Goal: Task Accomplishment & Management: Manage account settings

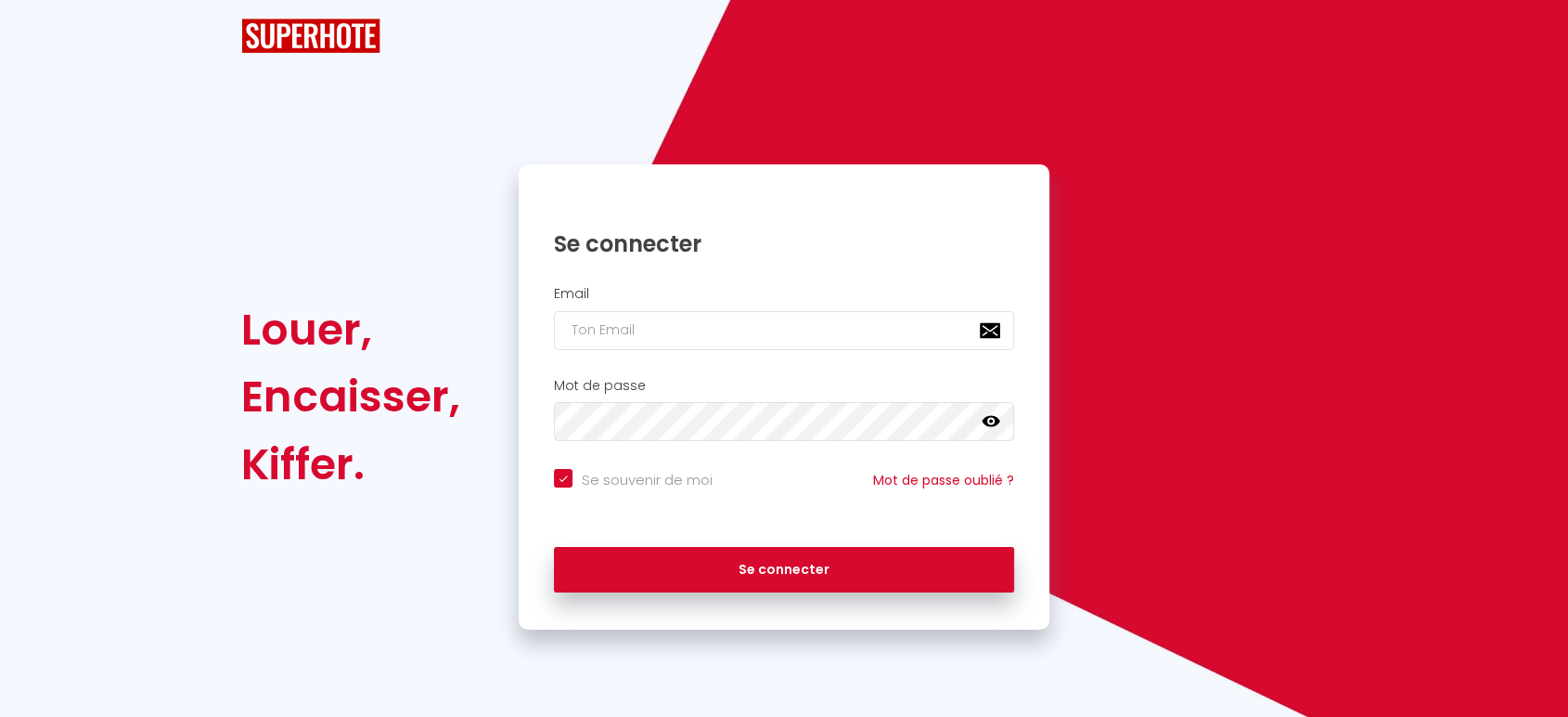
checkbox input "true"
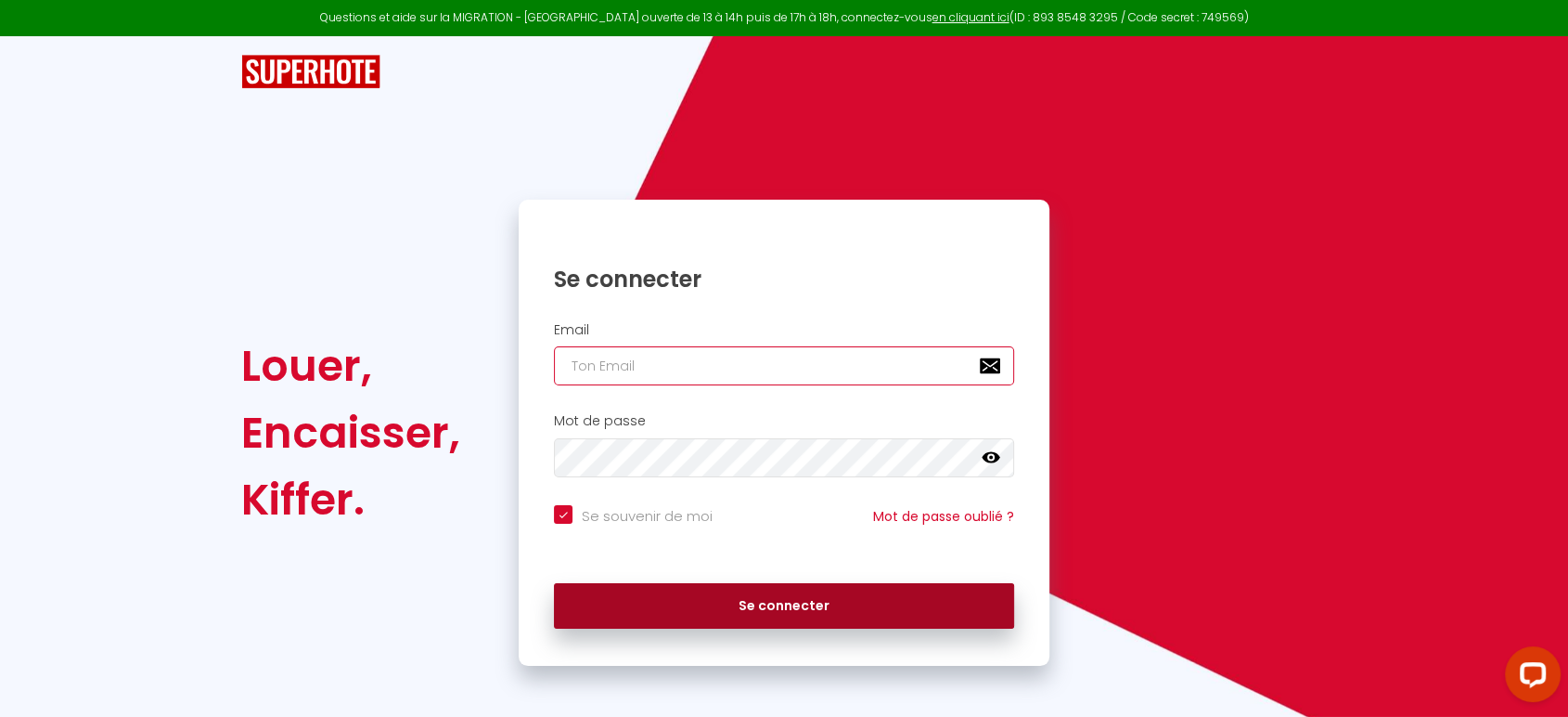
type input "[EMAIL_ADDRESS][DOMAIN_NAME]"
click at [772, 600] on button "Se connecter" at bounding box center [783, 607] width 460 height 47
checkbox input "true"
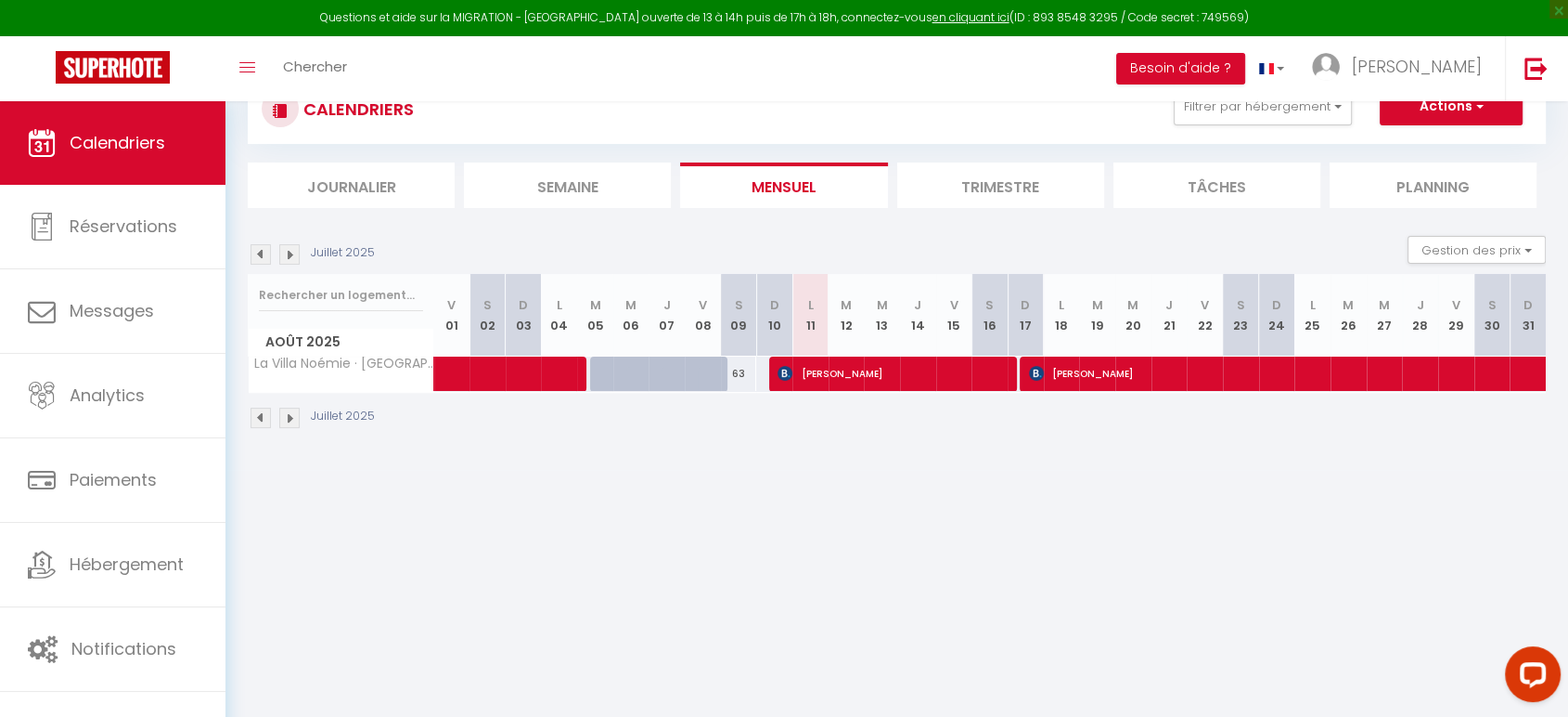
scroll to position [102, 0]
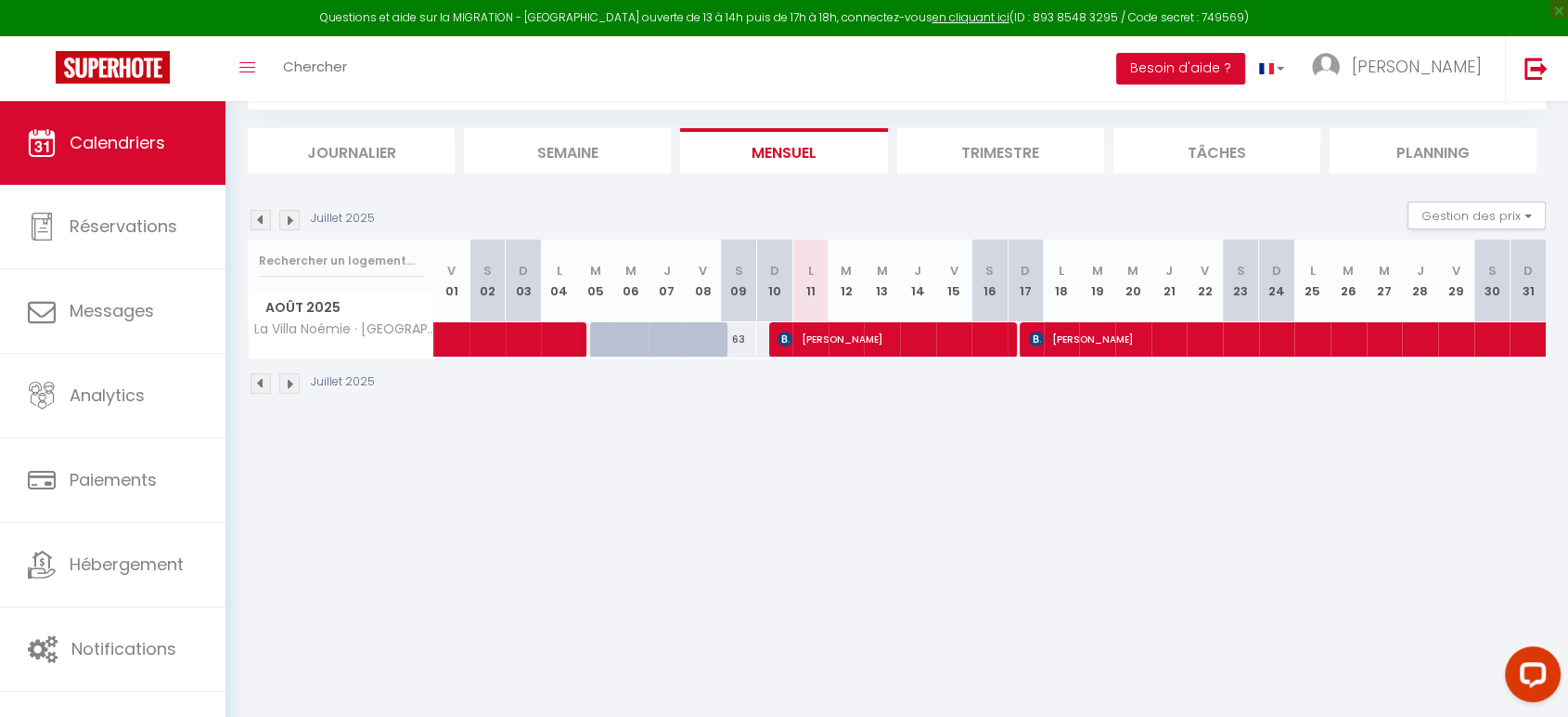
click at [289, 217] on img at bounding box center [289, 220] width 21 height 21
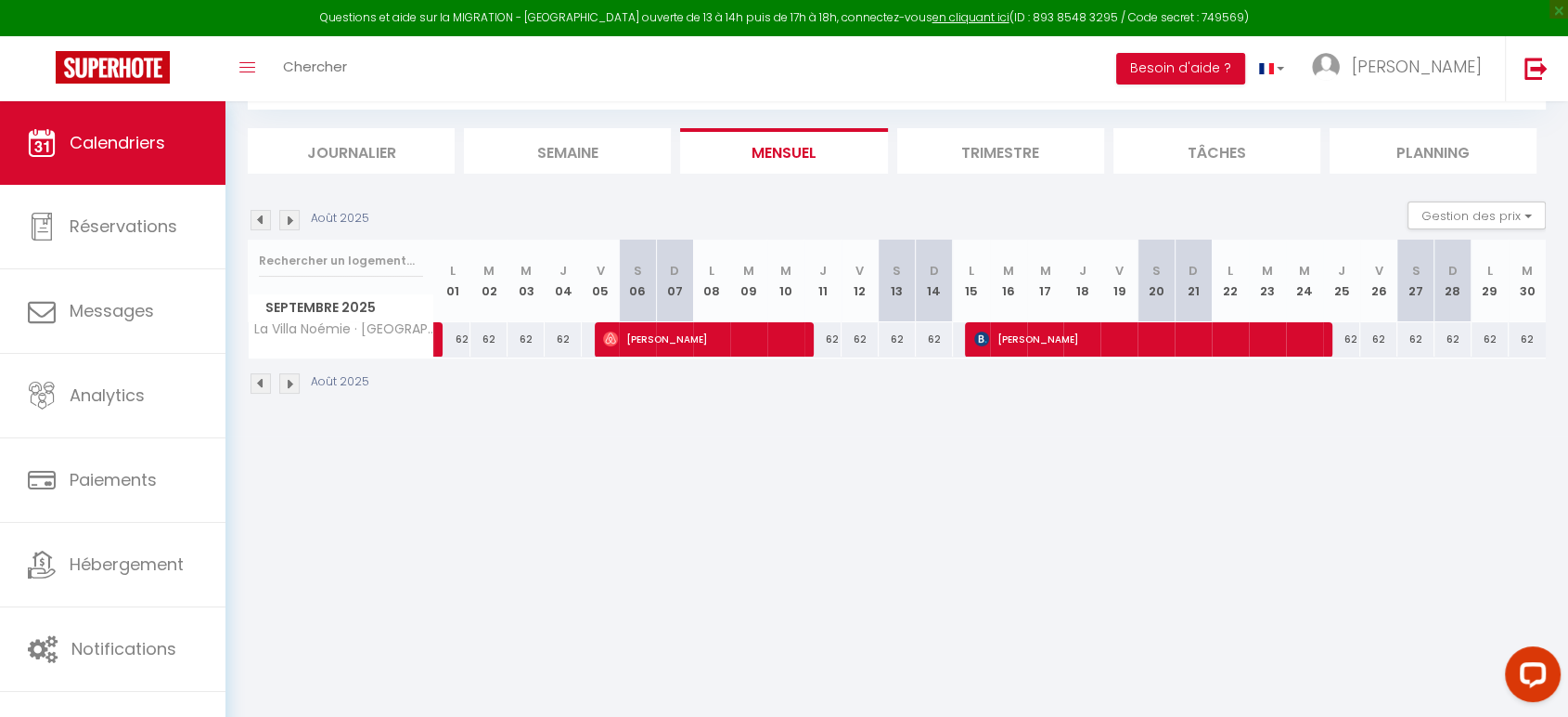
click at [291, 215] on img at bounding box center [289, 220] width 21 height 21
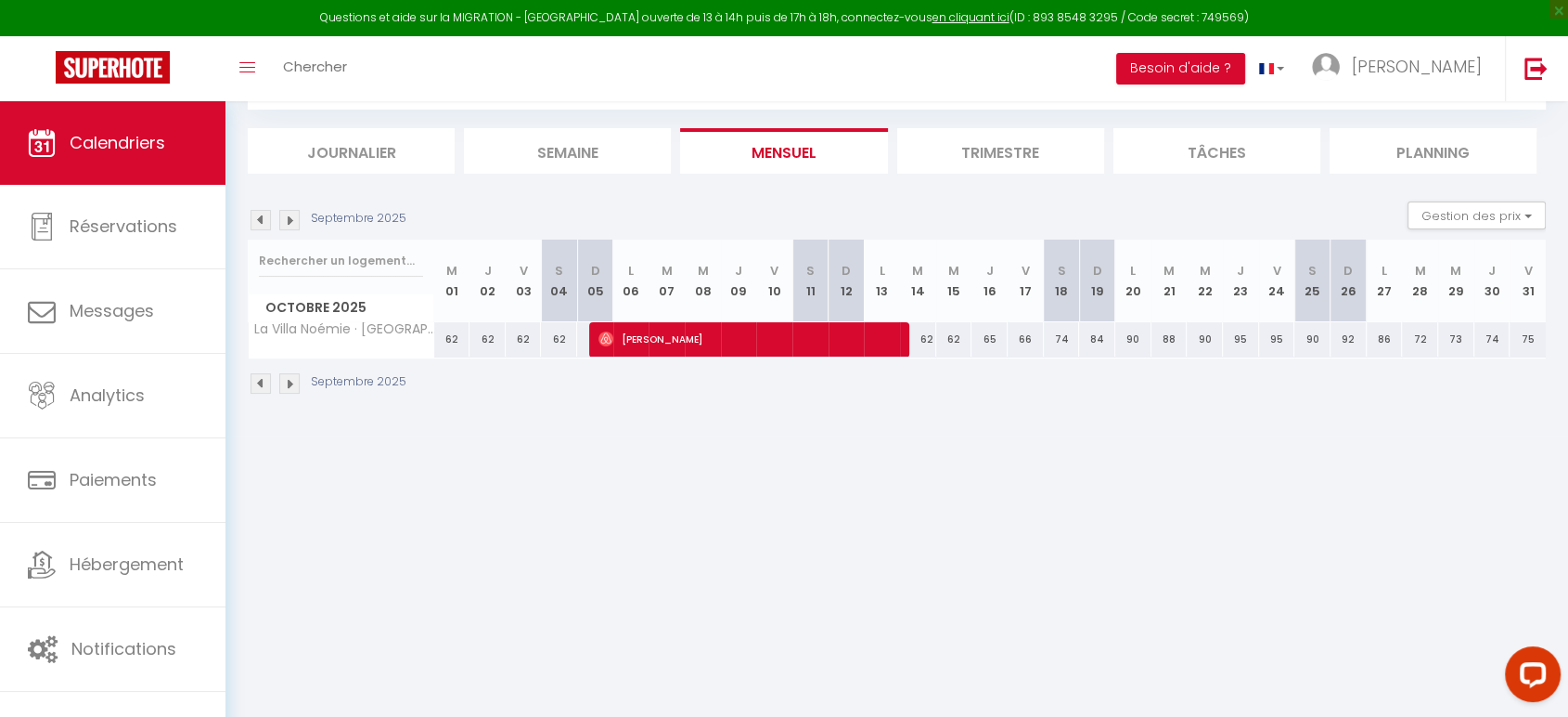
click at [289, 217] on img at bounding box center [289, 220] width 21 height 21
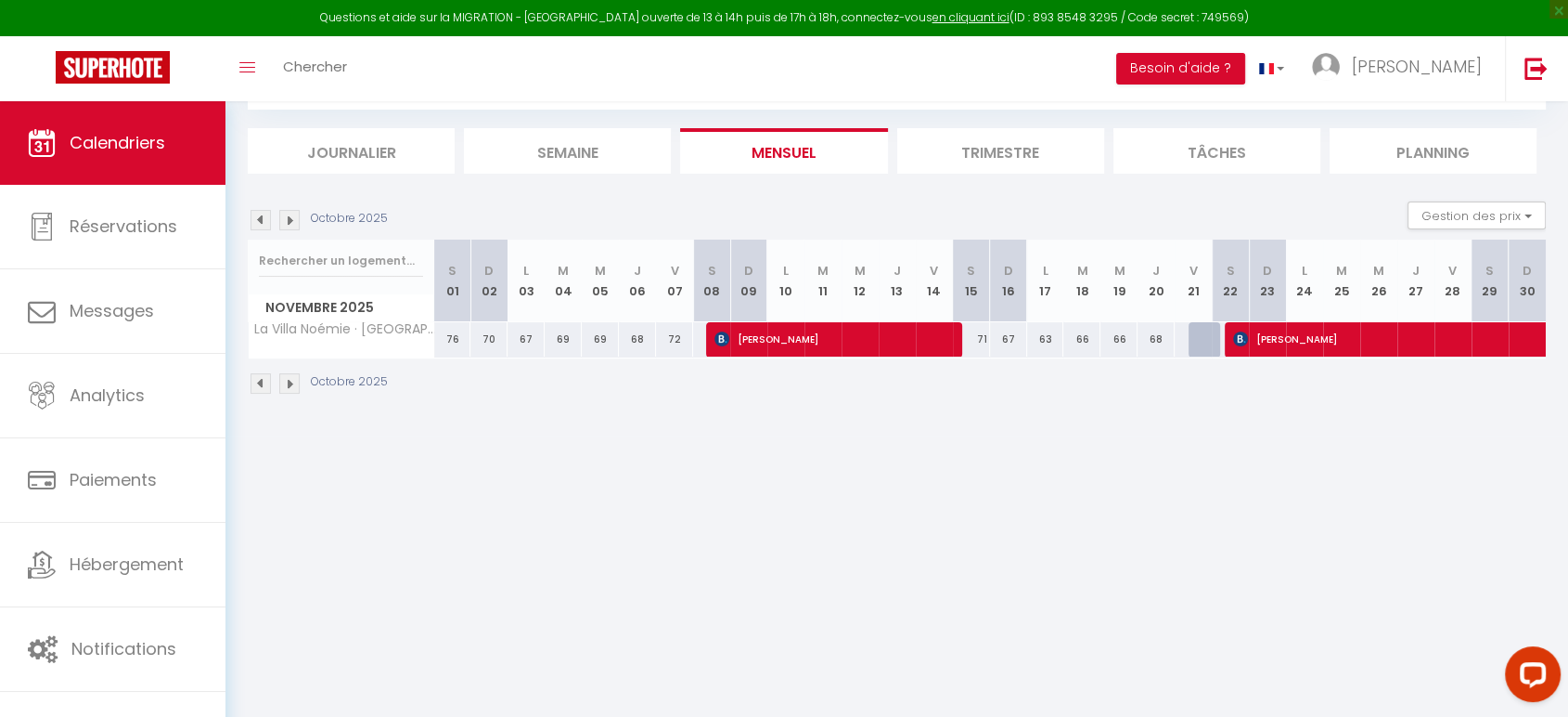
click at [1017, 142] on li "Trimestre" at bounding box center [1001, 150] width 207 height 46
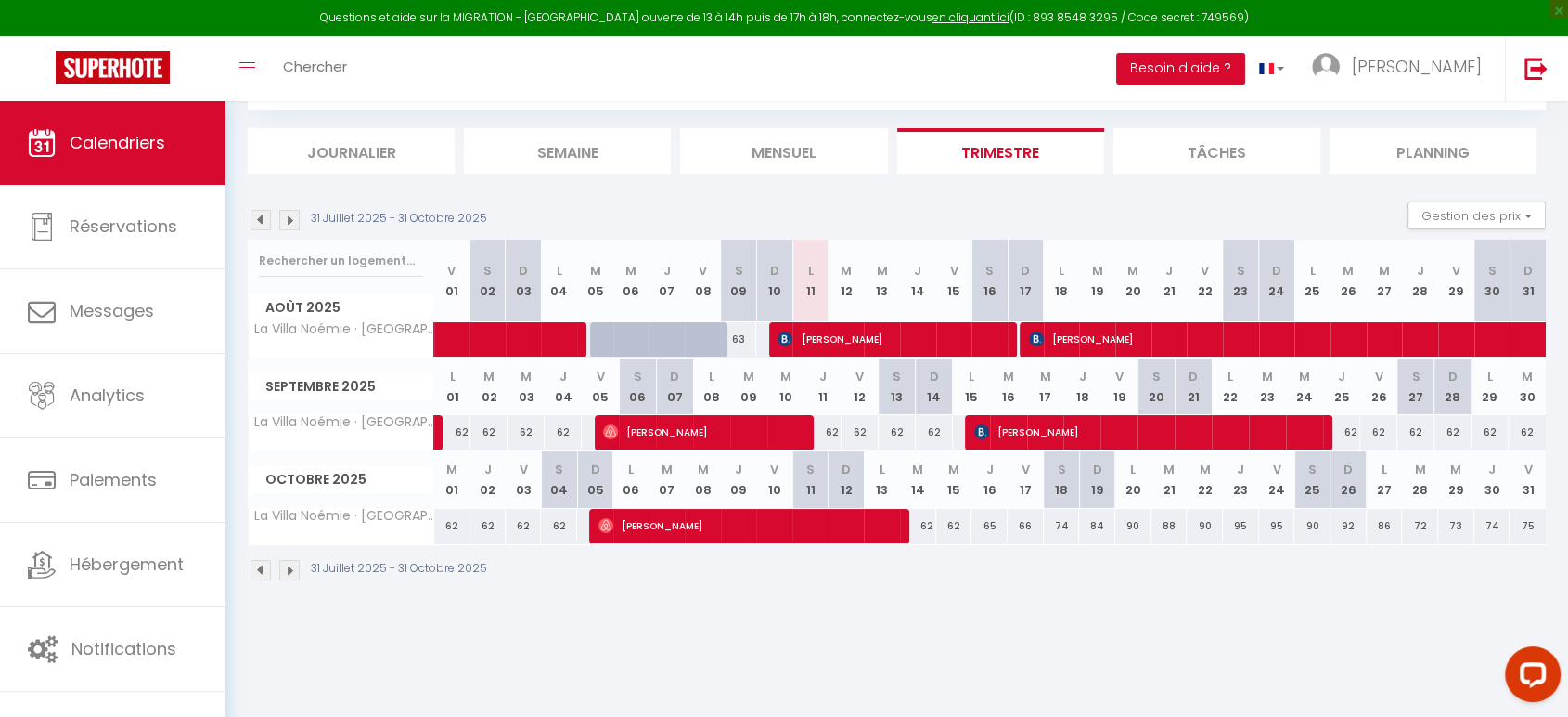
click at [288, 214] on img at bounding box center [289, 220] width 21 height 21
